Goal: Information Seeking & Learning: Learn about a topic

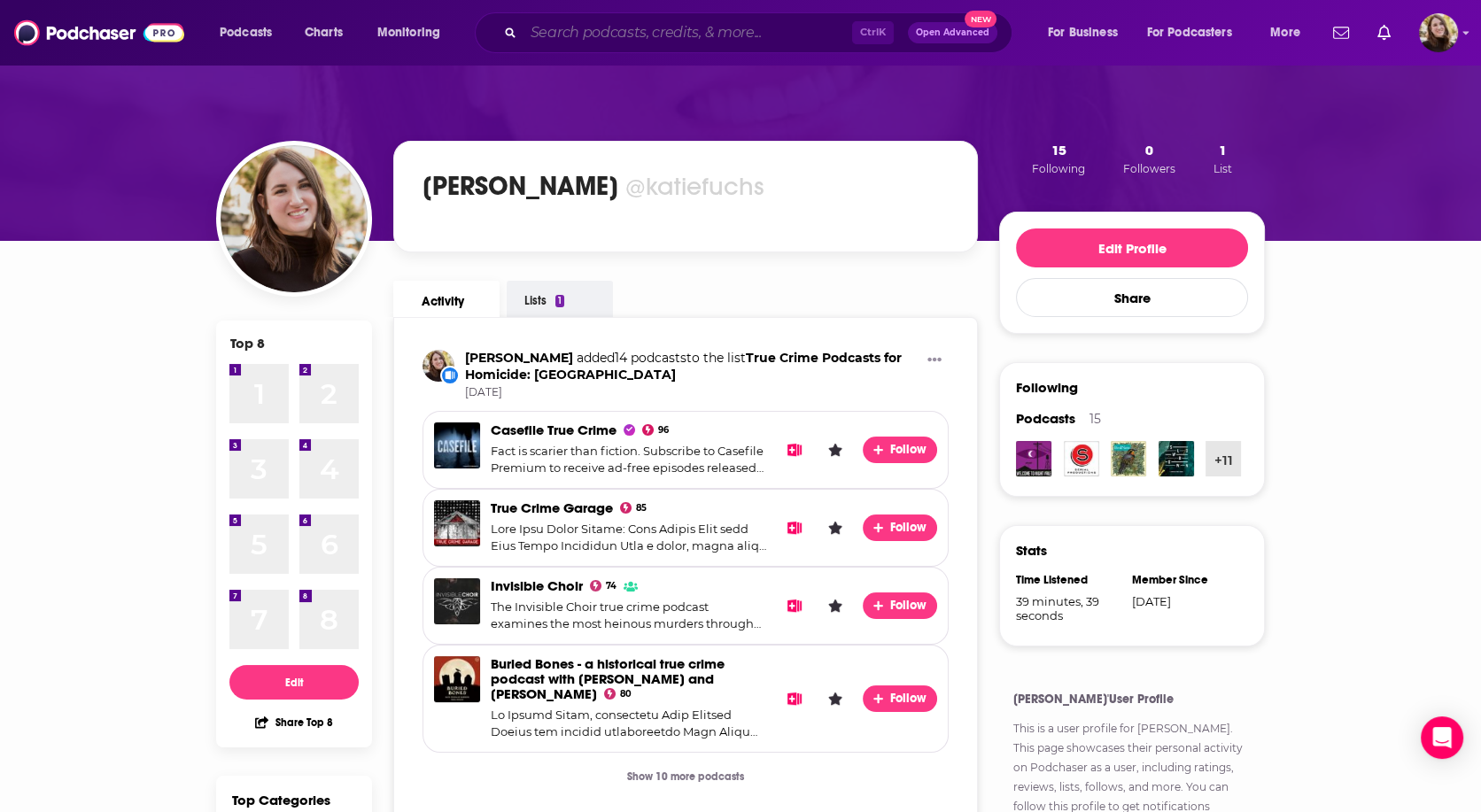
click at [657, 34] on input "Search podcasts, credits, & more..." at bounding box center [688, 33] width 329 height 29
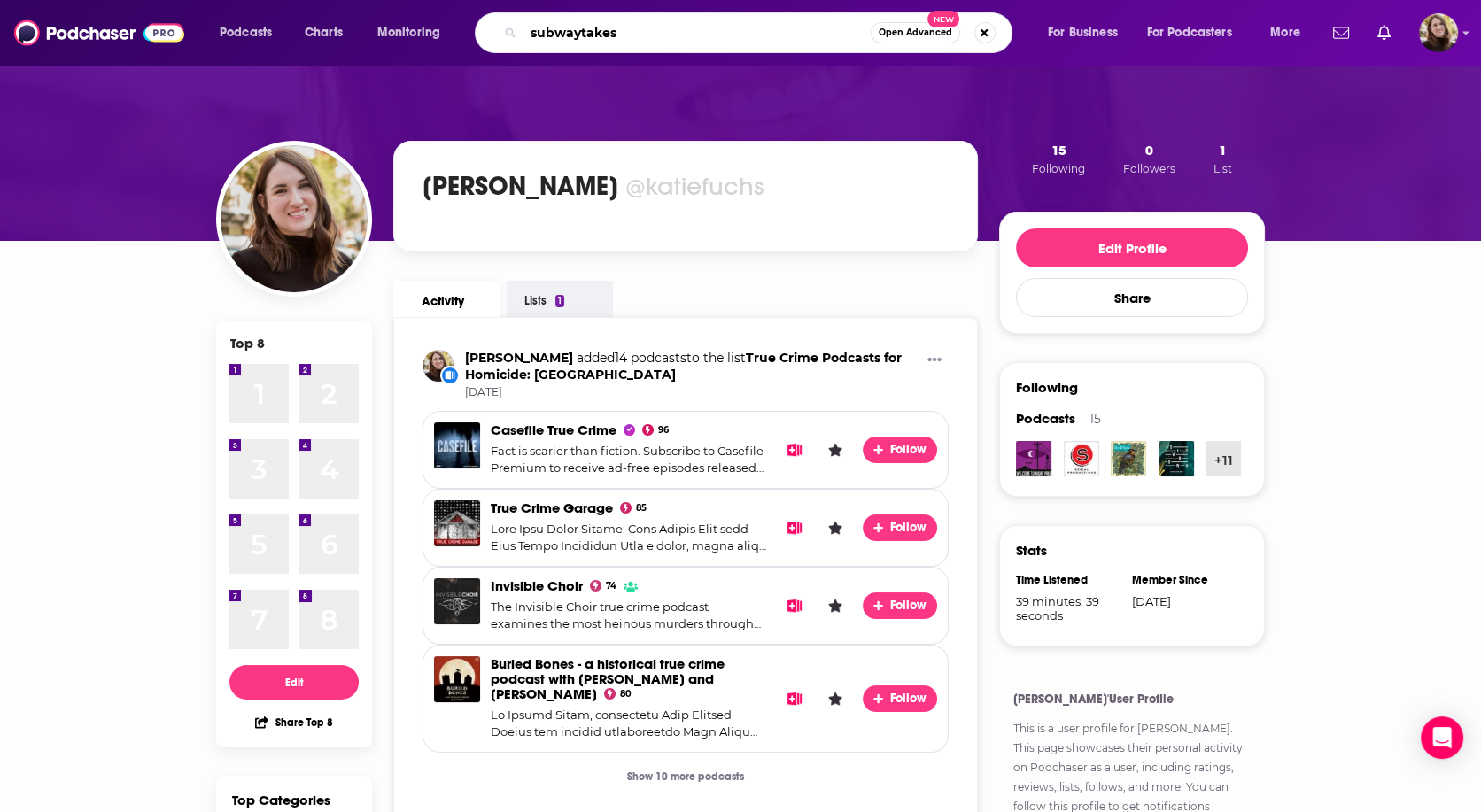
type input "subwaytakes"
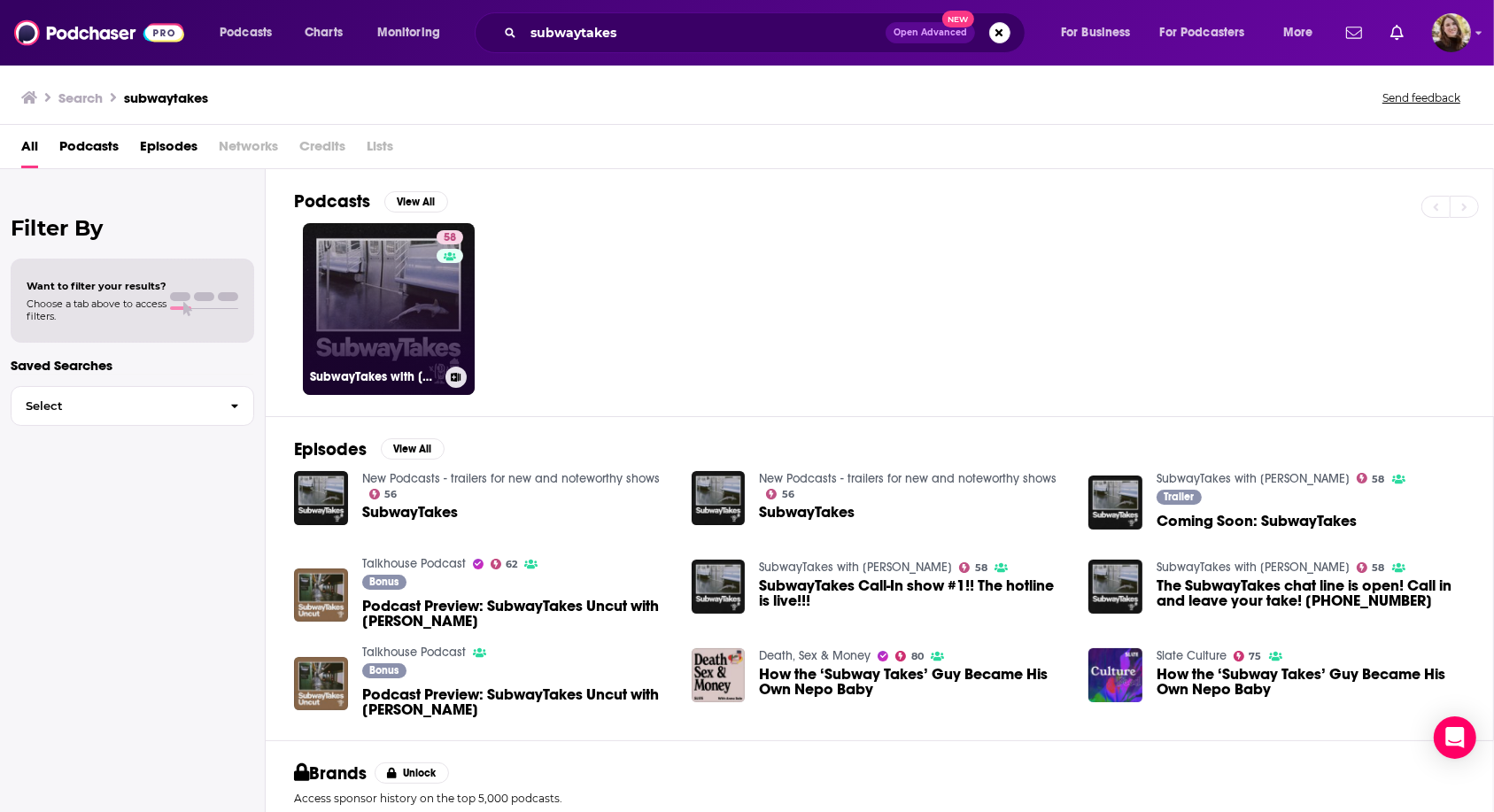
click at [379, 289] on link "58 SubwayTakes with [PERSON_NAME]" at bounding box center [389, 309] width 172 height 172
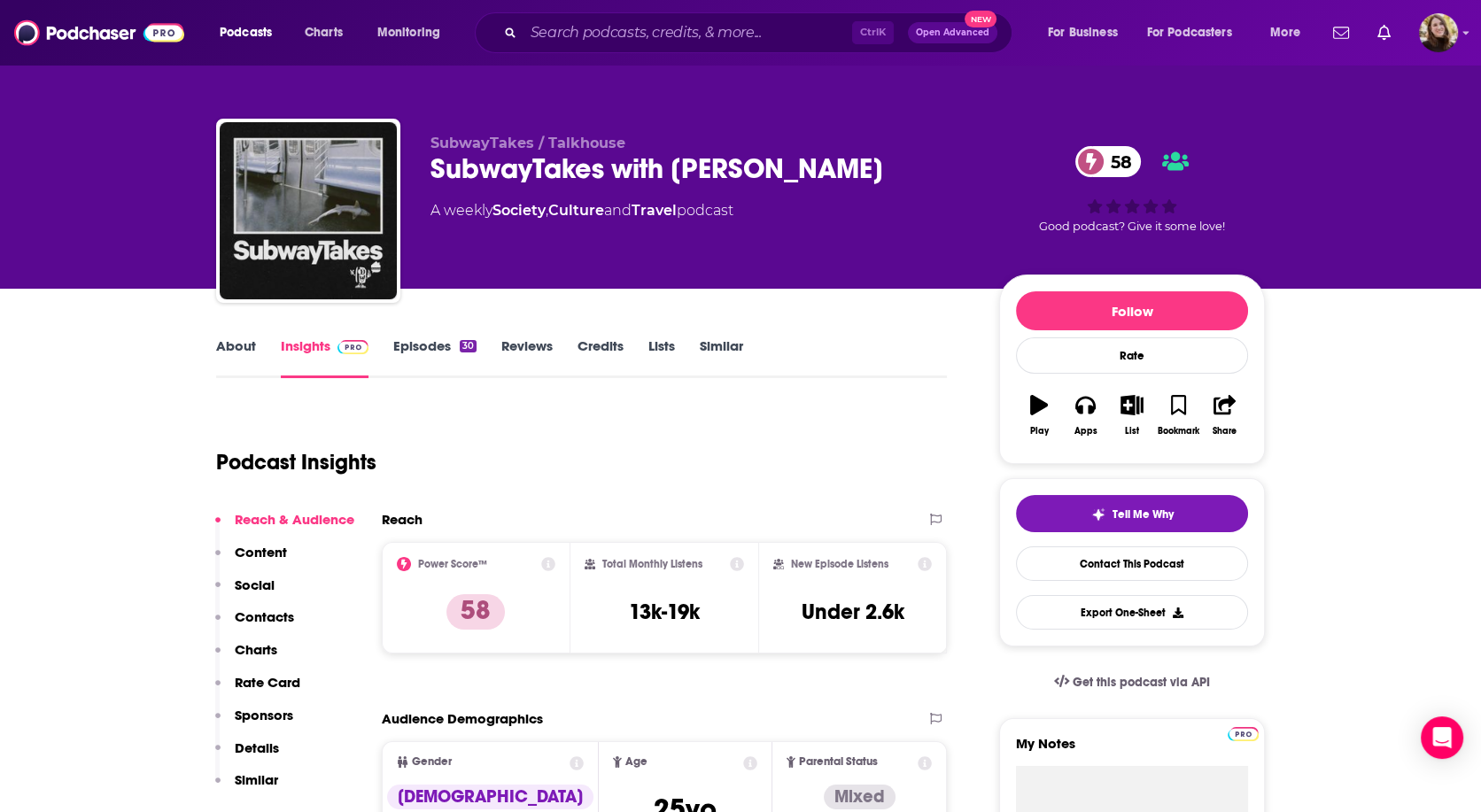
click at [650, 434] on div "Podcast Insights" at bounding box center [574, 450] width 716 height 90
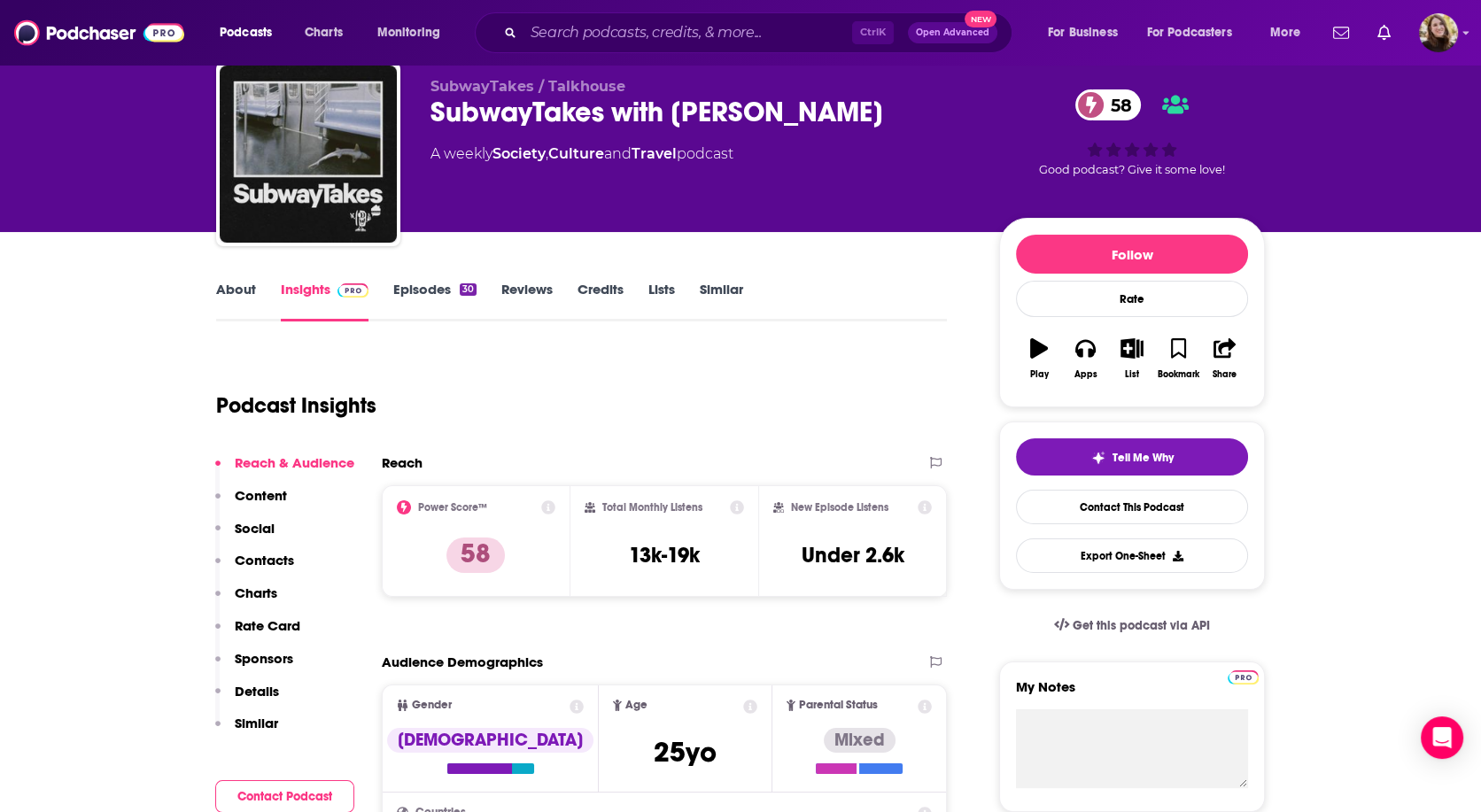
scroll to position [88, 0]
